Goal: Transaction & Acquisition: Purchase product/service

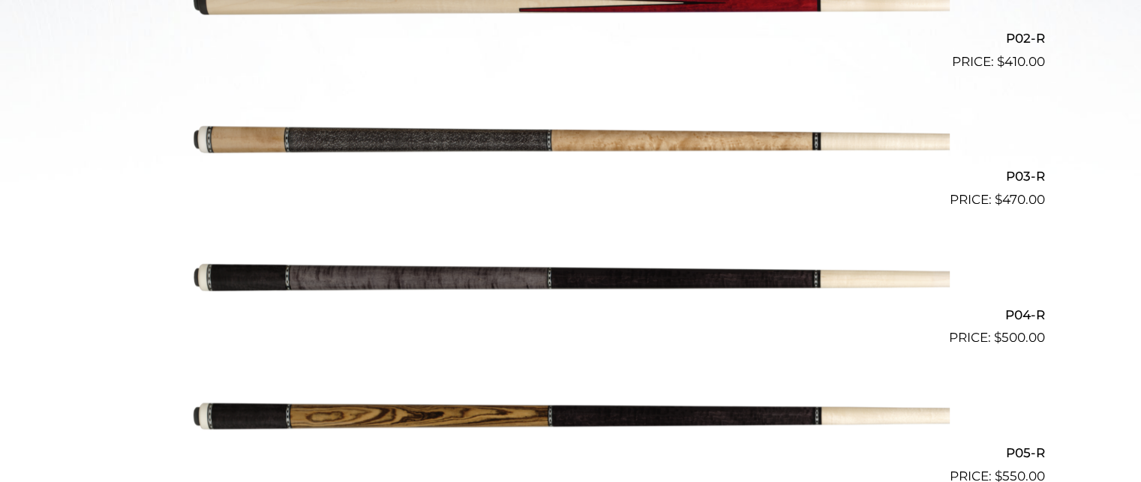
scroll to position [683, 0]
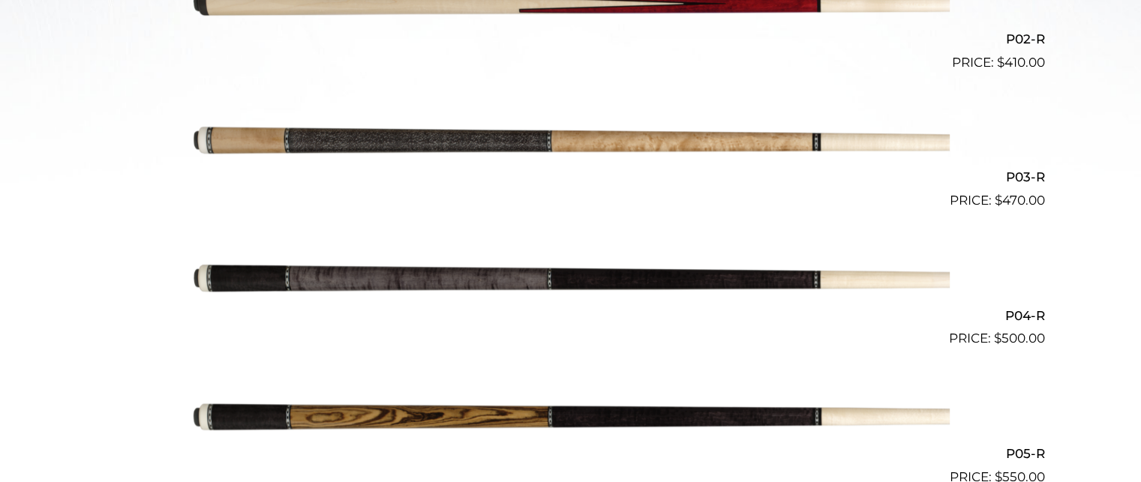
click at [564, 138] on img at bounding box center [571, 142] width 758 height 126
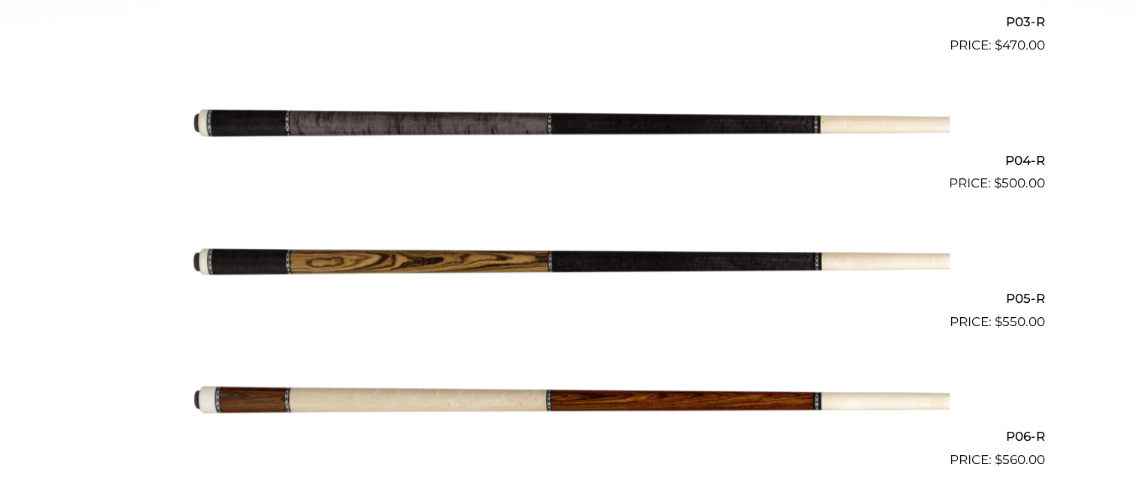
scroll to position [835, 0]
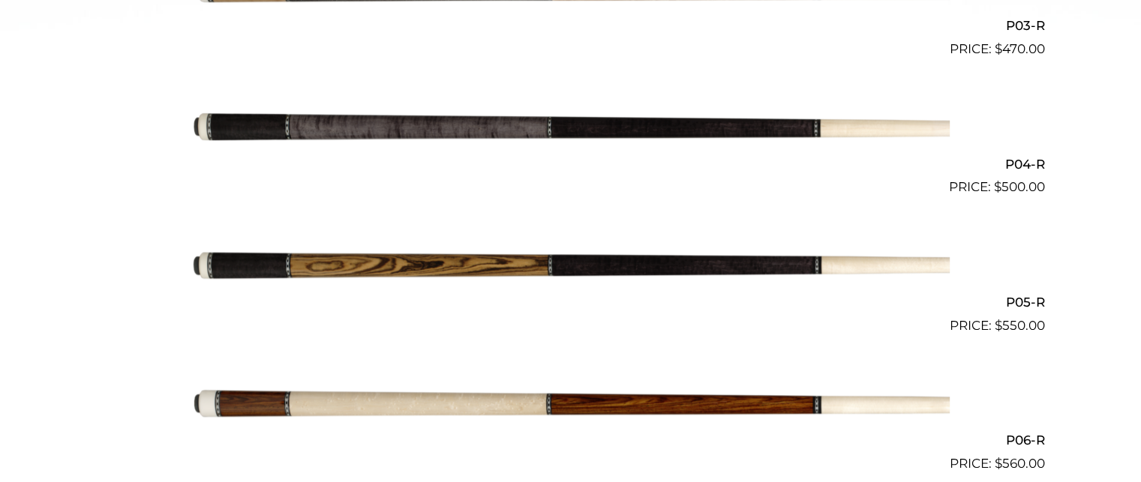
click at [471, 139] on img at bounding box center [571, 128] width 758 height 126
click at [471, 137] on img at bounding box center [571, 128] width 758 height 126
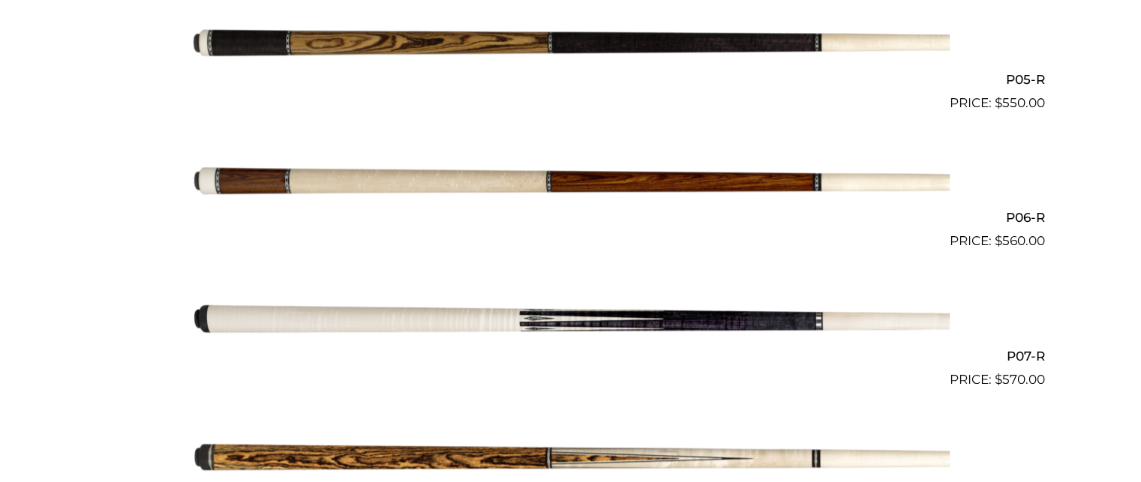
scroll to position [1055, 0]
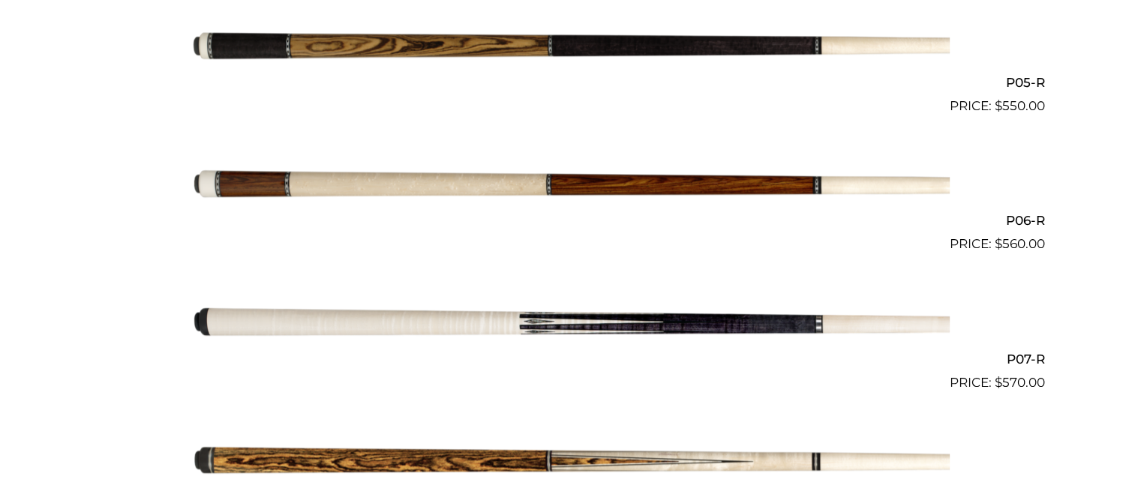
click at [584, 329] on img at bounding box center [571, 323] width 758 height 126
click at [429, 191] on img at bounding box center [571, 185] width 758 height 126
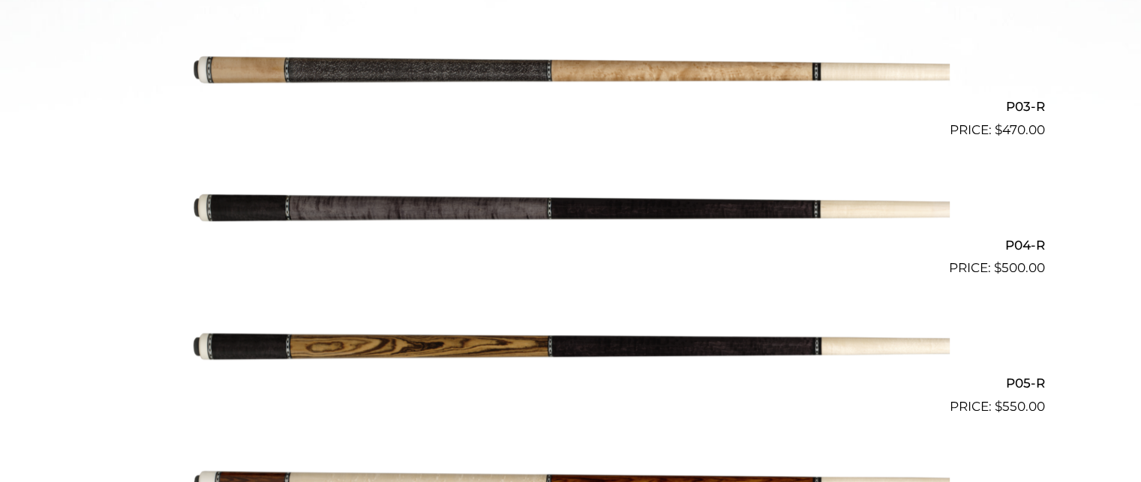
scroll to position [759, 0]
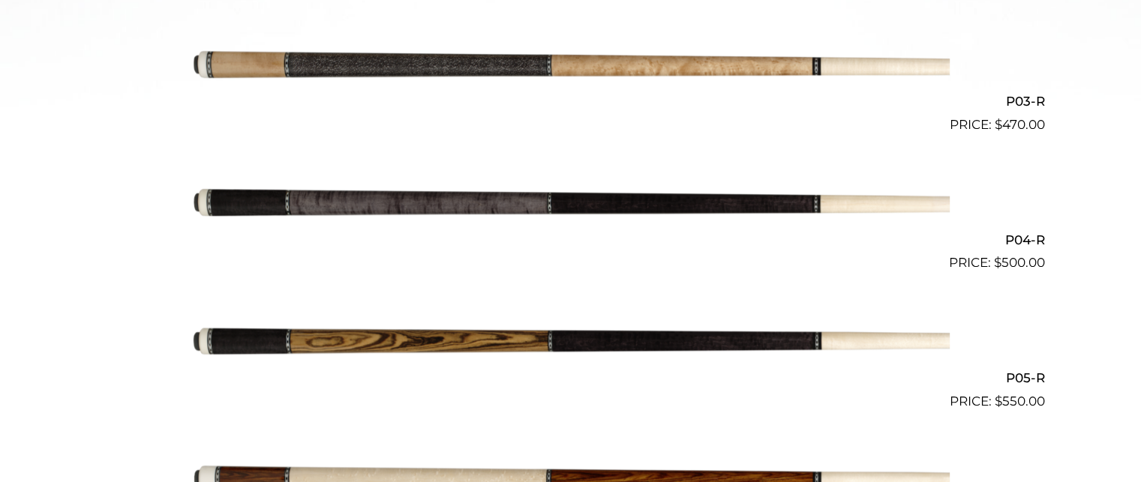
click at [513, 209] on img at bounding box center [571, 204] width 758 height 126
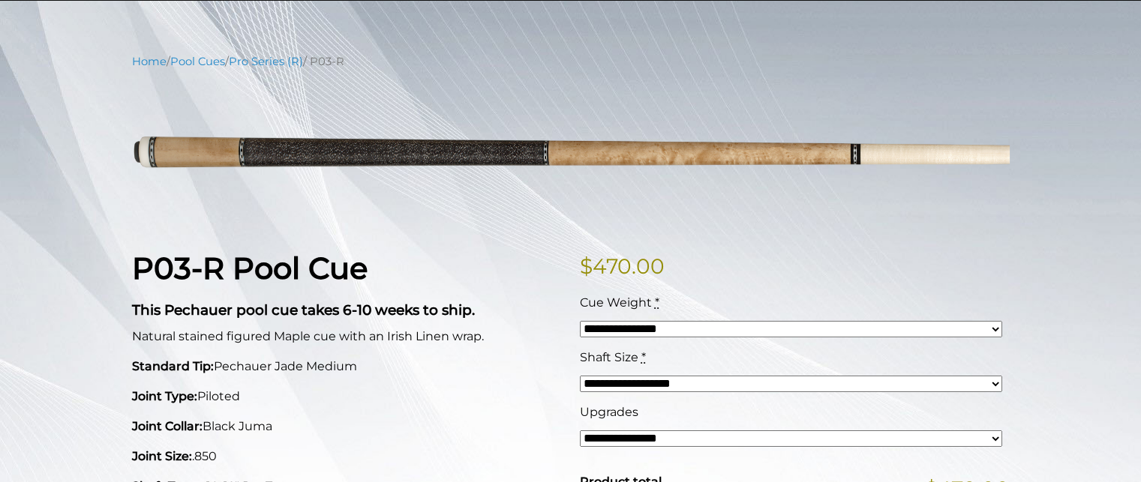
scroll to position [145, 0]
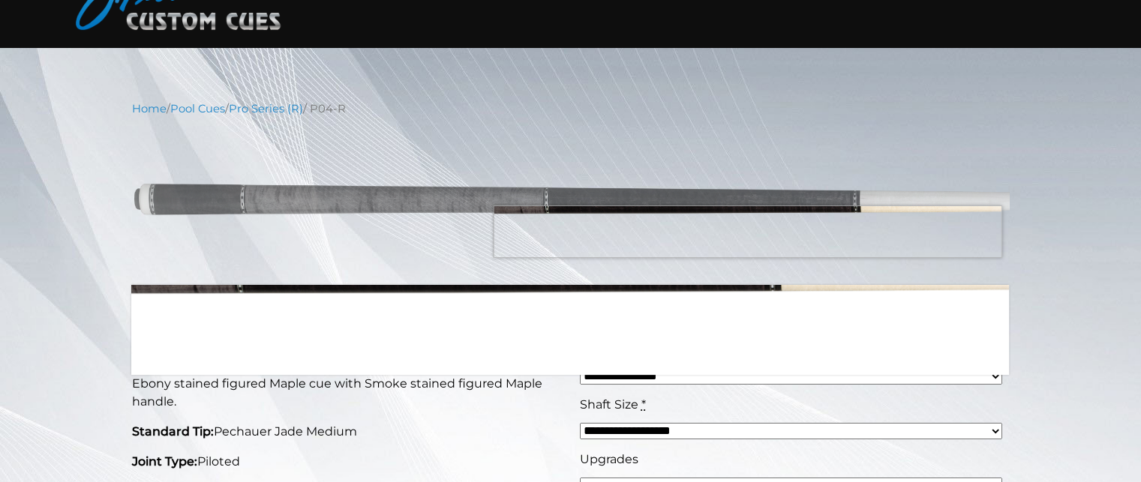
scroll to position [100, 0]
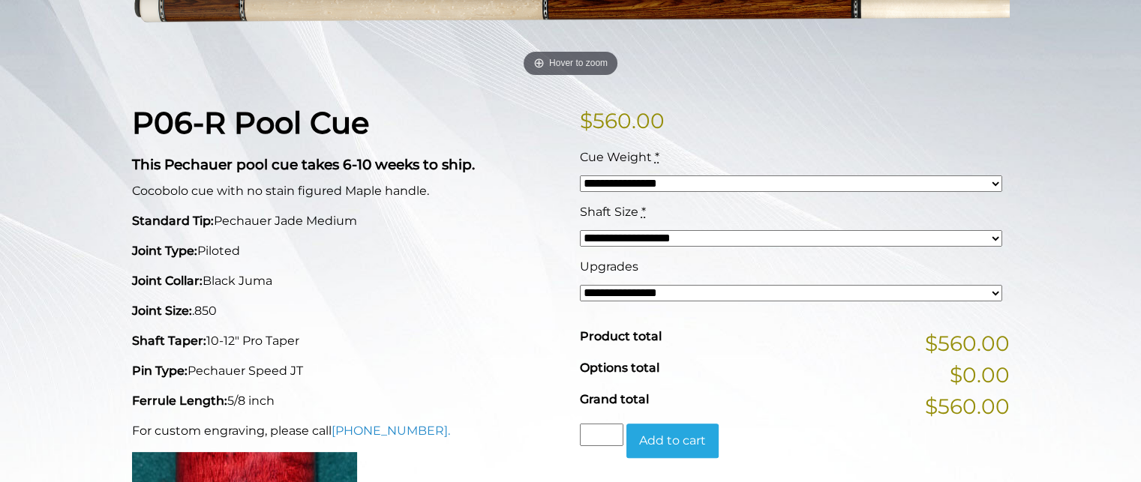
scroll to position [294, 0]
click at [660, 291] on select "**********" at bounding box center [791, 293] width 422 height 17
select select "*****"
click at [580, 285] on select "**********" at bounding box center [791, 293] width 422 height 17
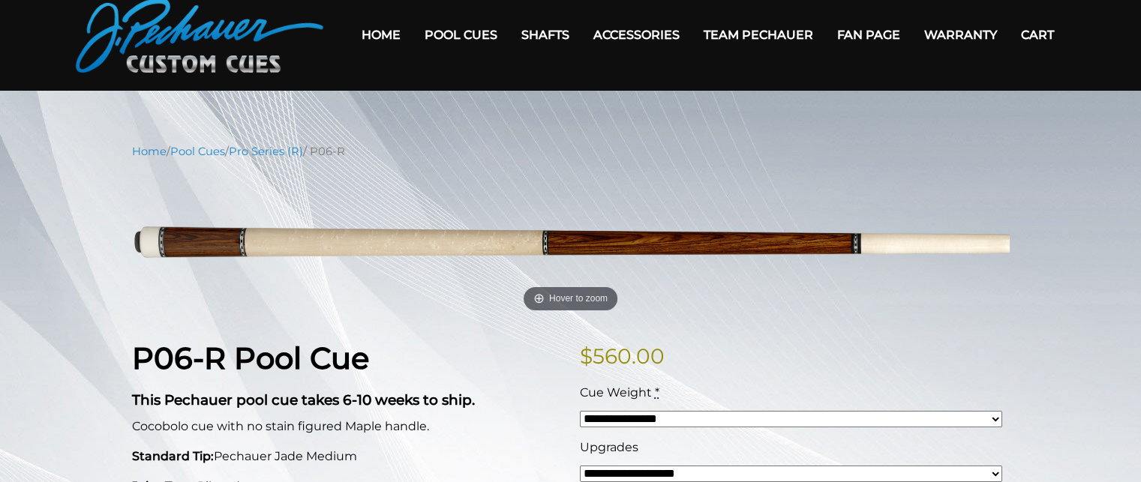
scroll to position [48, 0]
